Goal: Task Accomplishment & Management: Use online tool/utility

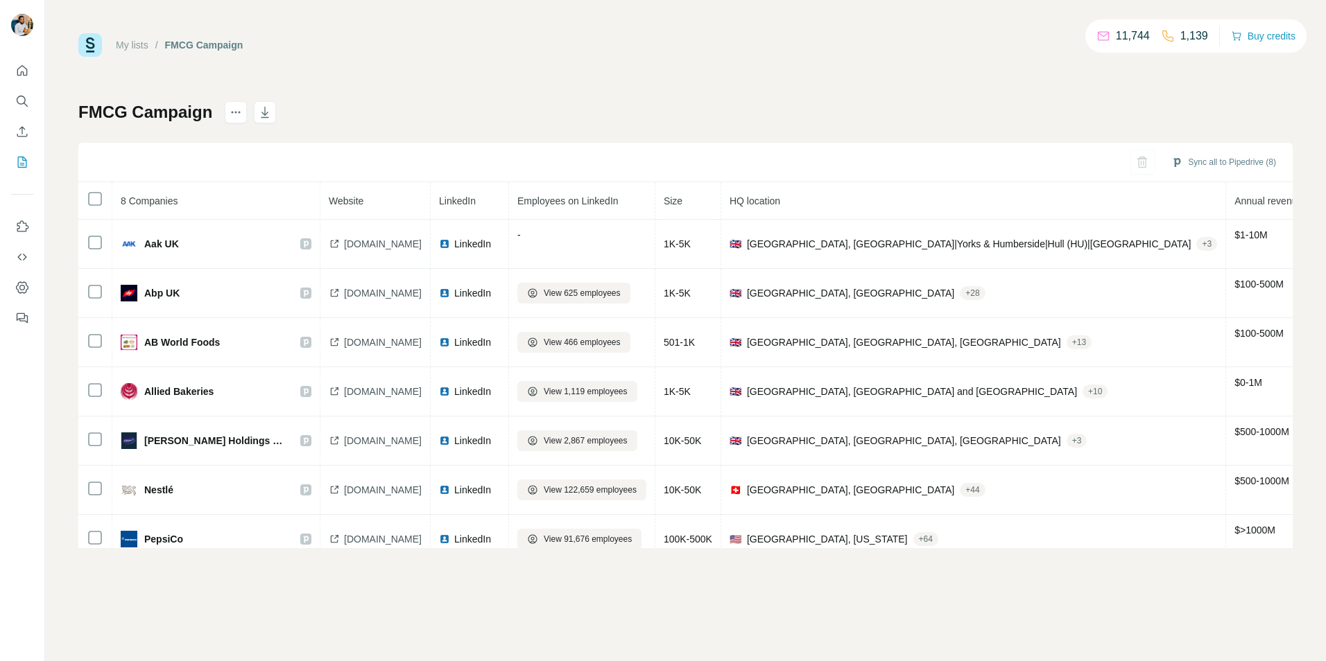
scroll to position [72, 0]
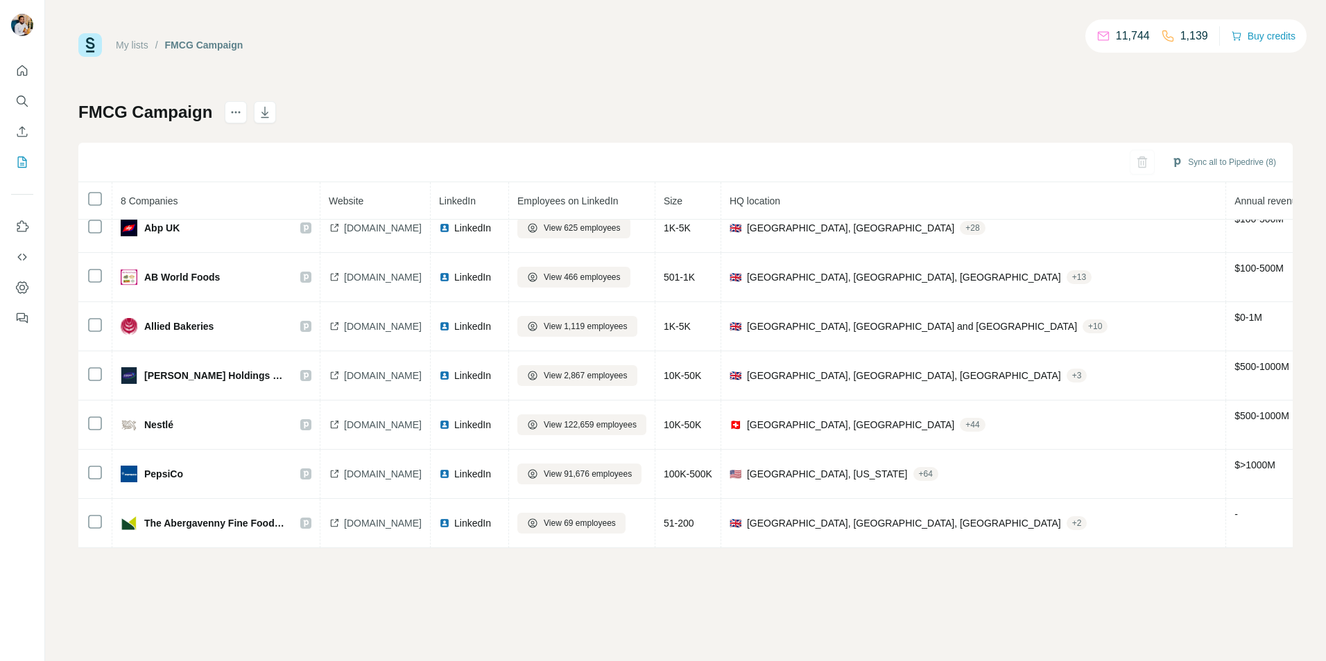
drag, startPoint x: 45, startPoint y: 24, endPoint x: 35, endPoint y: 24, distance: 9.7
click at [45, 24] on div "My lists / FMCG Campaign 11,744 1,139 Buy credits FMCG Campaign Sync all to Pip…" at bounding box center [685, 330] width 1281 height 661
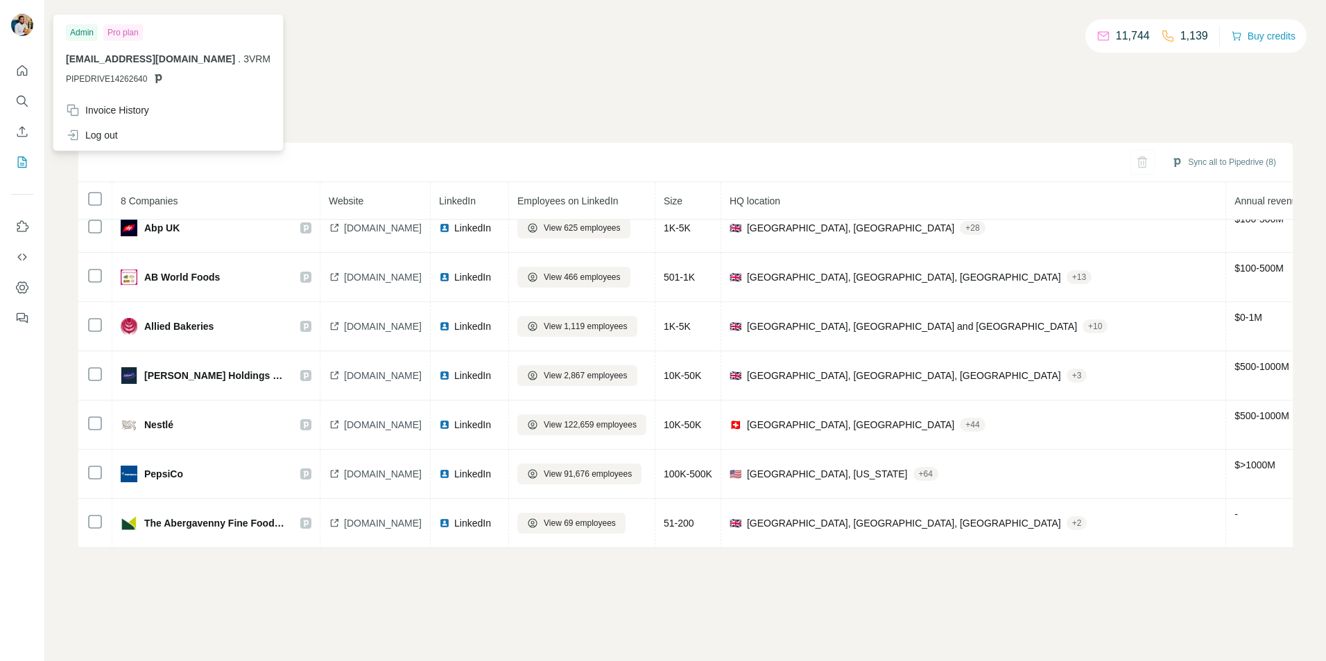
click at [13, 24] on img at bounding box center [22, 25] width 22 height 22
click at [383, 51] on div "My lists / FMCG Campaign 11,744 1,139 Buy credits" at bounding box center [685, 45] width 1214 height 24
click at [19, 71] on icon "Quick start" at bounding box center [22, 71] width 14 height 14
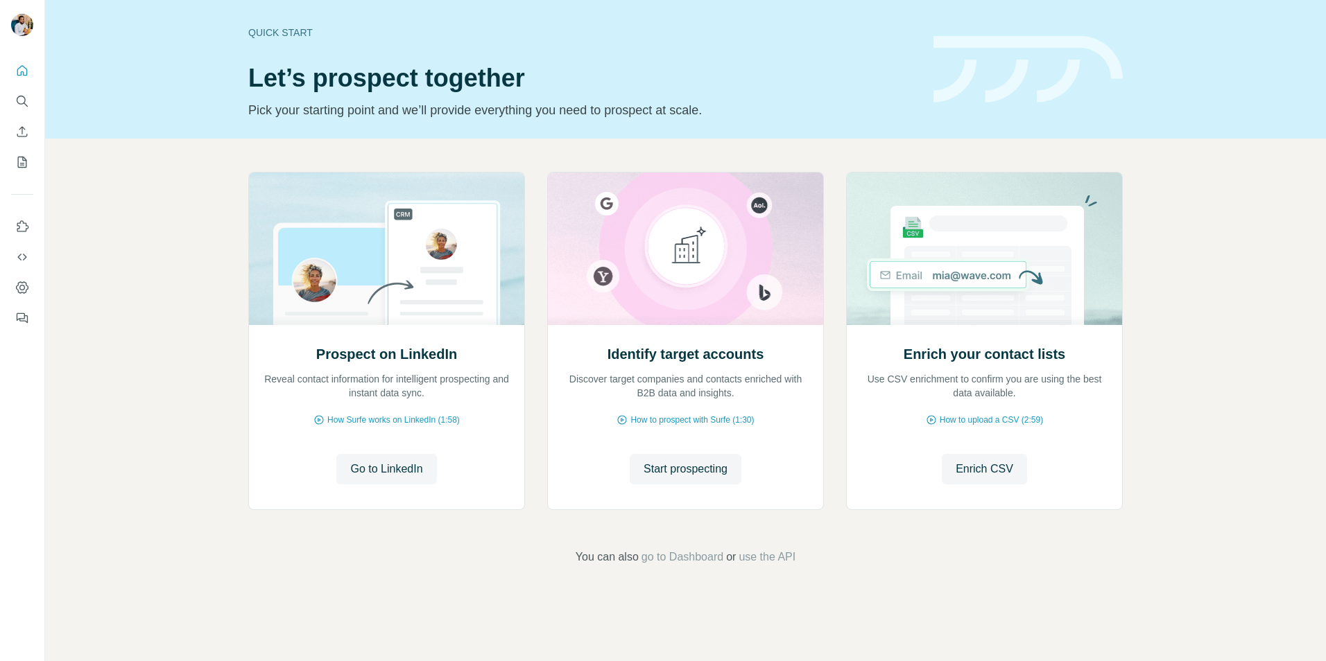
click at [1264, 390] on div "Prospect on LinkedIn Reveal contact information for intelligent prospecting and…" at bounding box center [685, 369] width 1281 height 460
click at [969, 468] on span "Enrich CSV" at bounding box center [984, 469] width 58 height 17
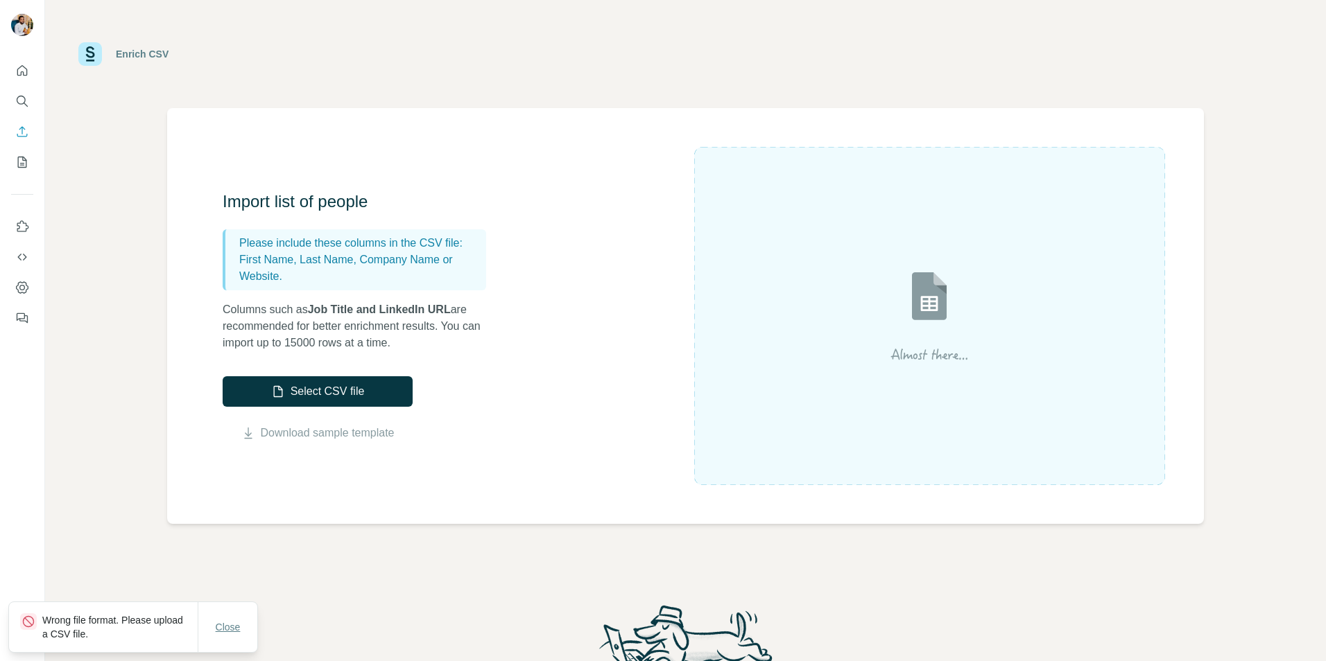
click at [230, 632] on span "Close" at bounding box center [228, 628] width 25 height 14
click at [234, 629] on span "Close" at bounding box center [228, 628] width 25 height 14
click at [236, 628] on span "Close" at bounding box center [228, 628] width 25 height 14
click at [319, 384] on button "Select CSV file" at bounding box center [318, 391] width 190 height 31
click at [300, 395] on button "Select CSV file" at bounding box center [318, 391] width 190 height 31
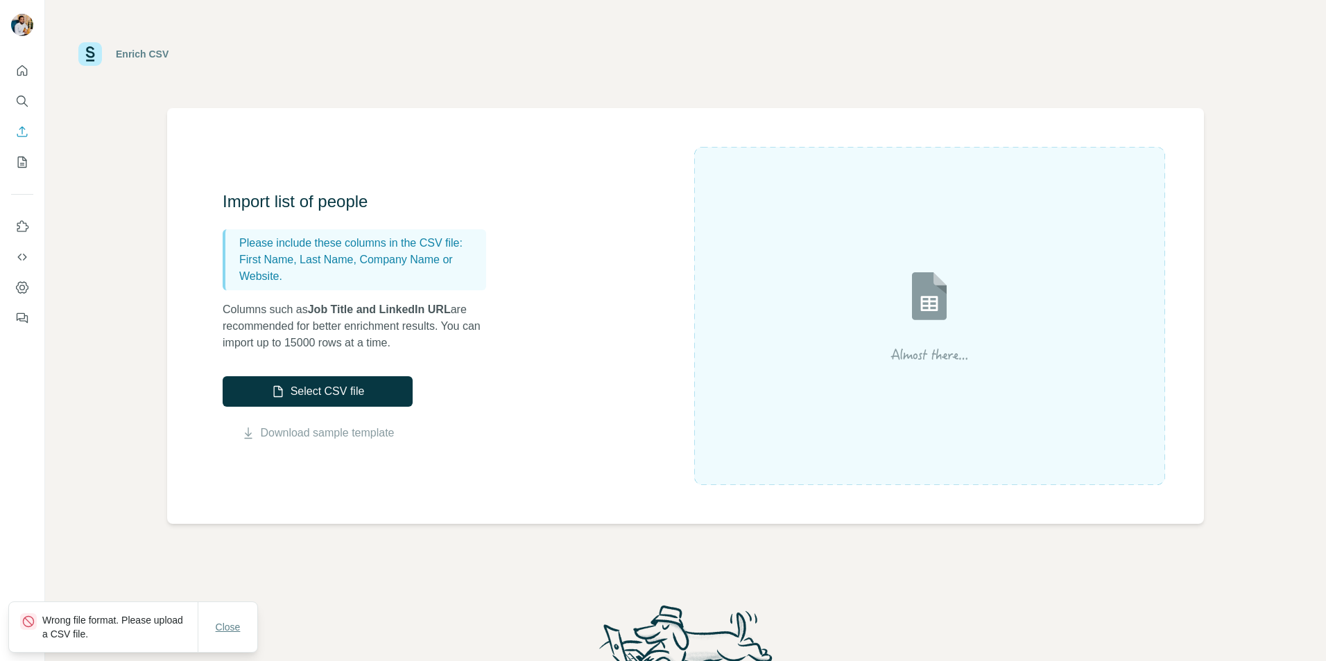
click at [227, 632] on span "Close" at bounding box center [228, 628] width 25 height 14
click at [257, 404] on button "Select CSV file" at bounding box center [318, 391] width 190 height 31
click at [237, 622] on span "Close" at bounding box center [228, 628] width 25 height 14
click at [329, 380] on button "Select CSV file" at bounding box center [318, 391] width 190 height 31
click at [287, 395] on button "Select CSV file" at bounding box center [318, 391] width 190 height 31
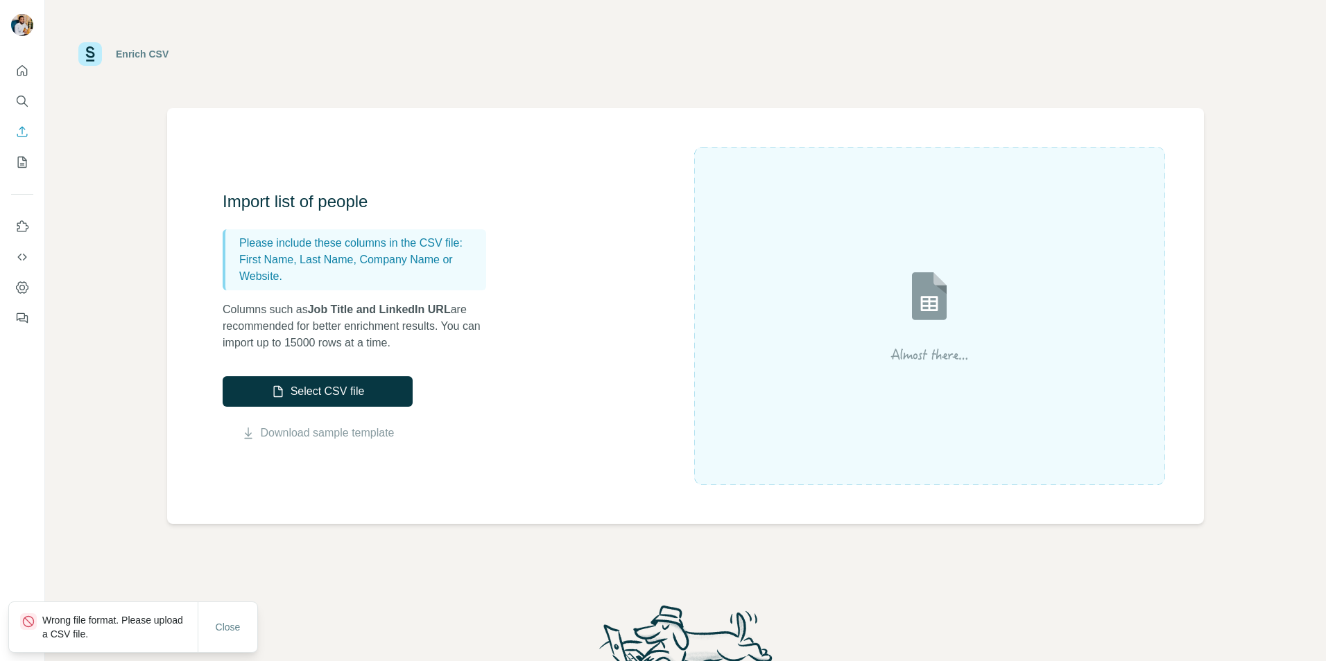
click at [892, 363] on img at bounding box center [929, 316] width 250 height 166
click at [963, 345] on img at bounding box center [929, 316] width 250 height 166
click at [234, 634] on button "Close" at bounding box center [228, 627] width 44 height 25
click at [501, 311] on div "Import list of people Please include these columns in the CSV file: First Name,…" at bounding box center [458, 316] width 471 height 251
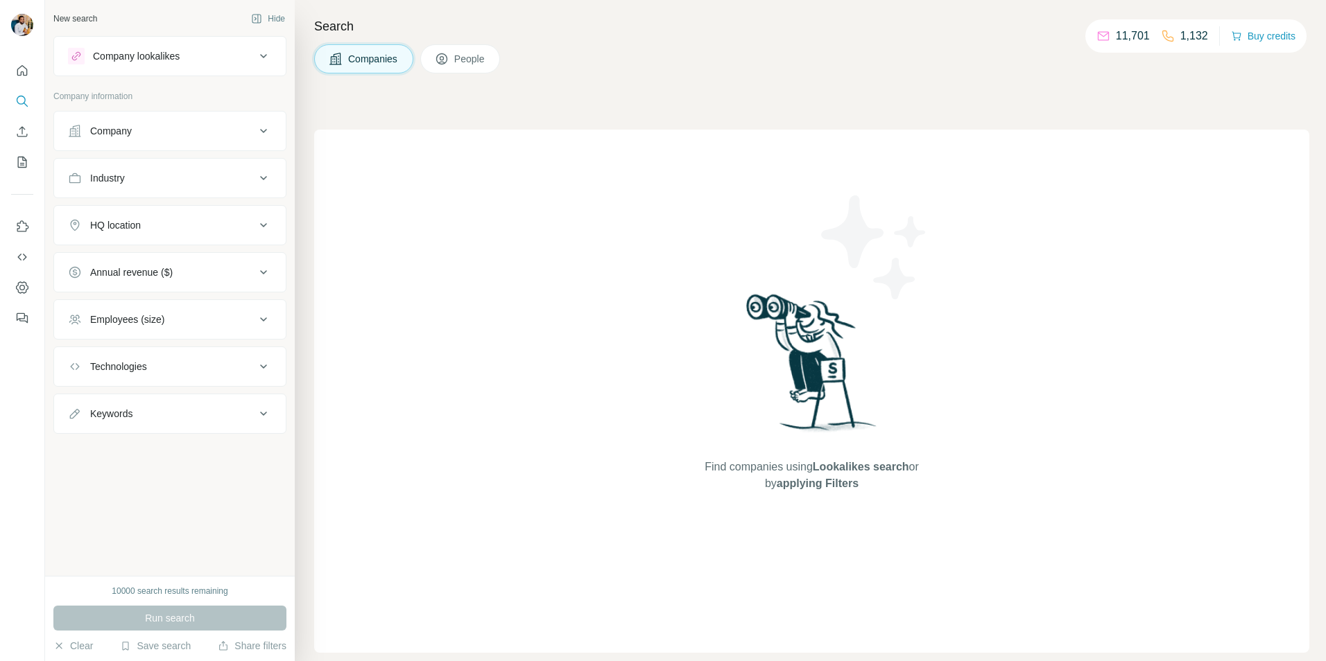
click at [29, 117] on nav at bounding box center [22, 116] width 22 height 116
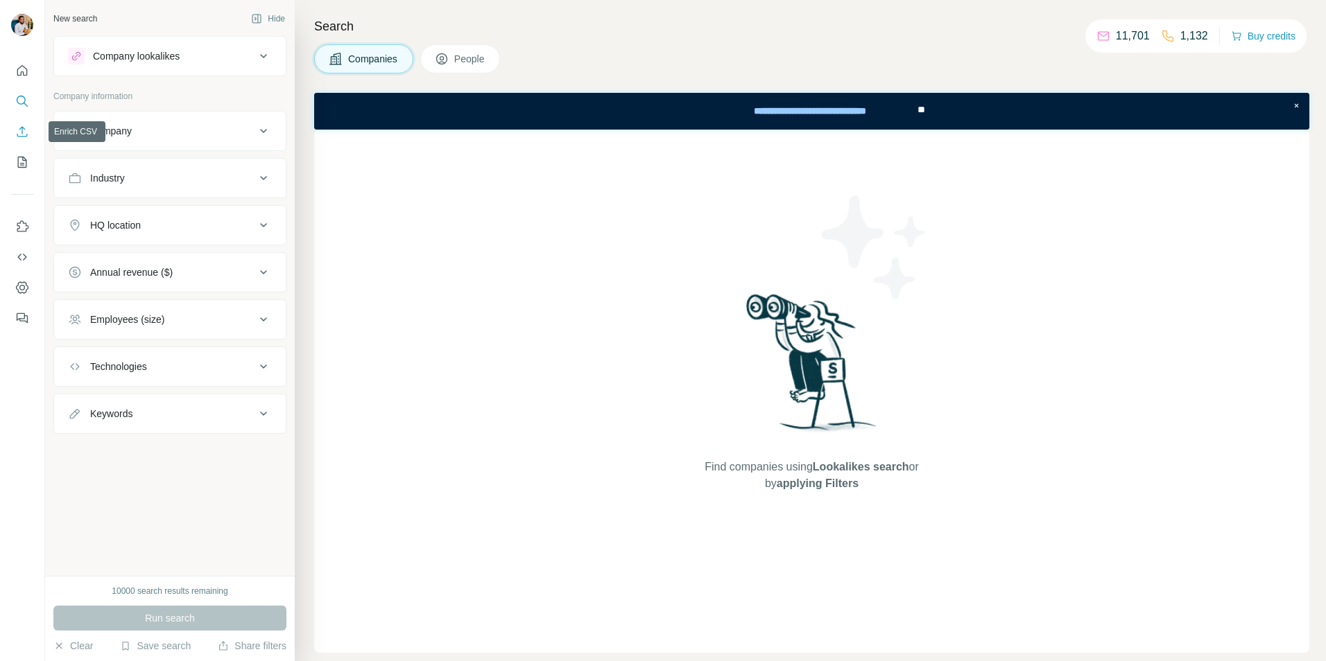
click at [15, 138] on icon "Enrich CSV" at bounding box center [22, 132] width 14 height 14
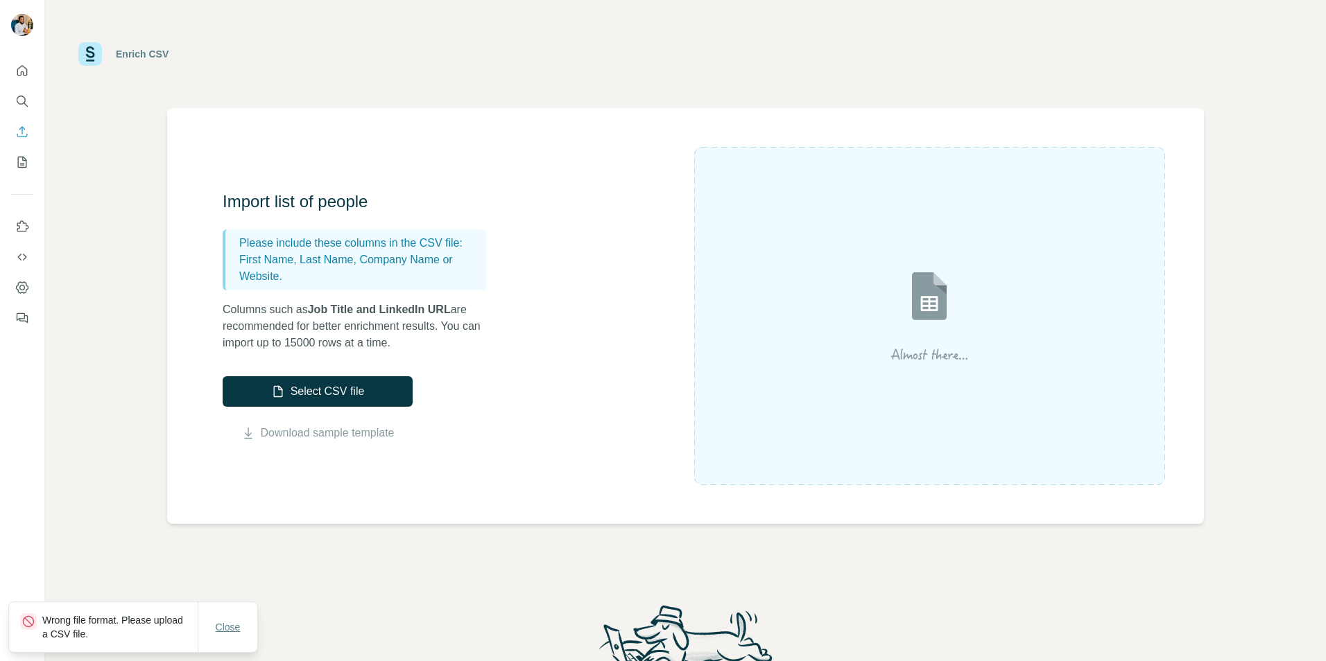
click at [216, 633] on span "Close" at bounding box center [228, 628] width 25 height 14
click at [311, 437] on link "Download sample template" at bounding box center [328, 433] width 134 height 17
click at [528, 470] on div "Import list of people Please include these columns in the CSV file: First Name,…" at bounding box center [685, 316] width 1037 height 416
click at [302, 385] on button "Select CSV file" at bounding box center [318, 391] width 190 height 31
click at [220, 633] on span "Close" at bounding box center [228, 628] width 25 height 14
